Goal: Check status: Check status

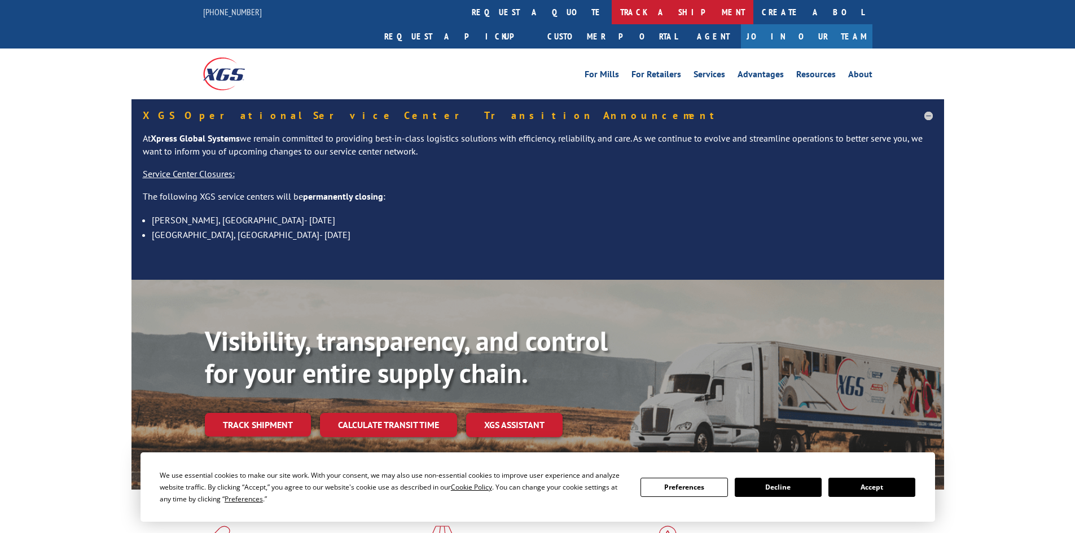
click at [612, 15] on link "track a shipment" at bounding box center [683, 12] width 142 height 24
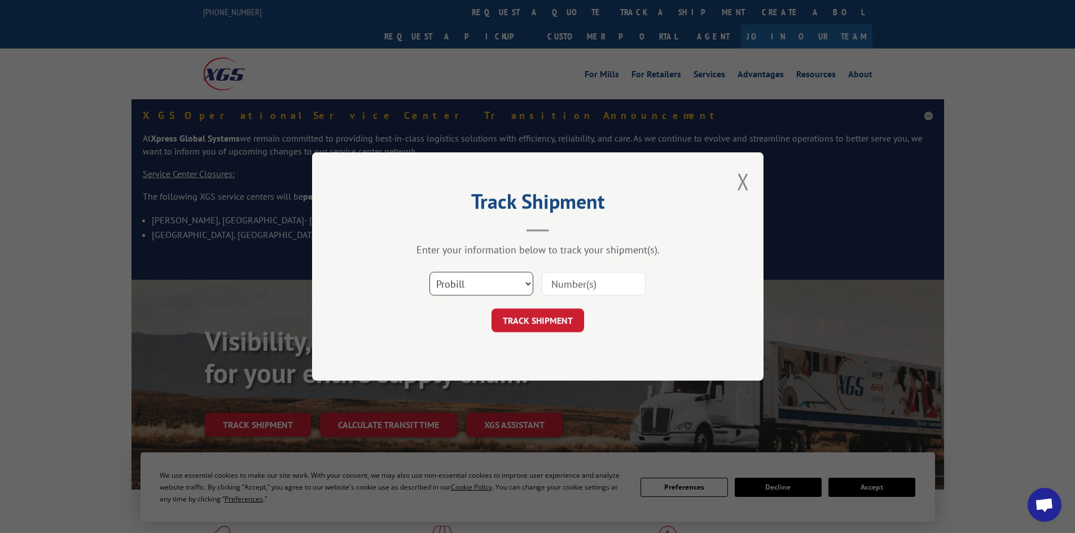
click at [503, 283] on select "Select category... Probill BOL PO" at bounding box center [481, 284] width 104 height 24
select select "po"
click at [429, 272] on select "Select category... Probill BOL PO" at bounding box center [481, 284] width 104 height 24
click at [575, 277] on input at bounding box center [594, 284] width 104 height 24
paste input "75541623"
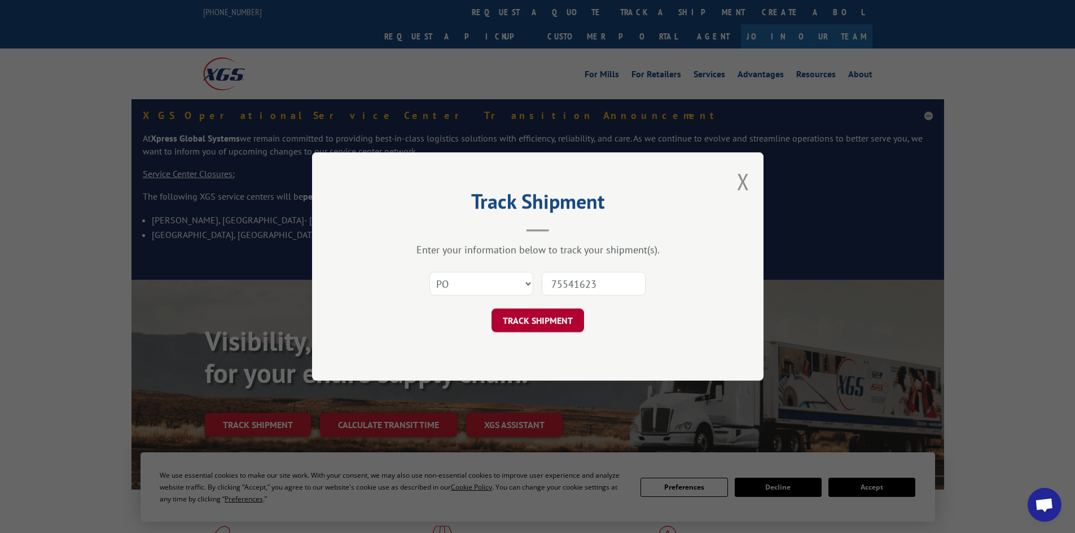
type input "75541623"
click at [569, 322] on button "TRACK SHIPMENT" at bounding box center [538, 321] width 93 height 24
